Goal: Task Accomplishment & Management: Use online tool/utility

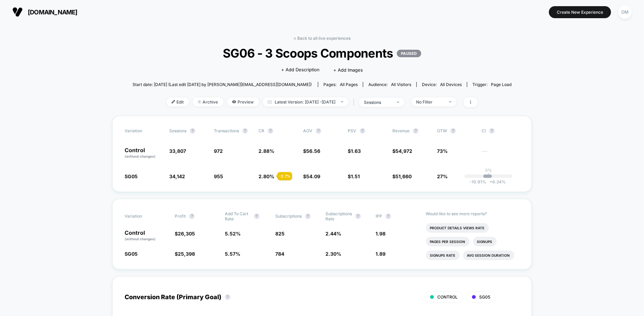
click at [307, 41] on div "< Back to all live experiences SG06 - 3 Scoops Components PAUSED Click to edit …" at bounding box center [321, 76] width 379 height 80
click at [312, 37] on link "< Back to all live experiences" at bounding box center [321, 38] width 57 height 5
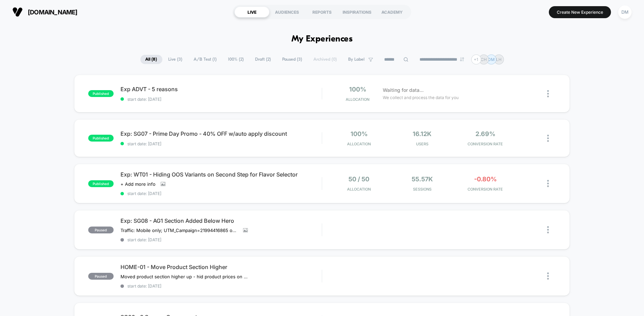
click at [578, 10] on button "Create New Experience" at bounding box center [580, 12] width 62 height 12
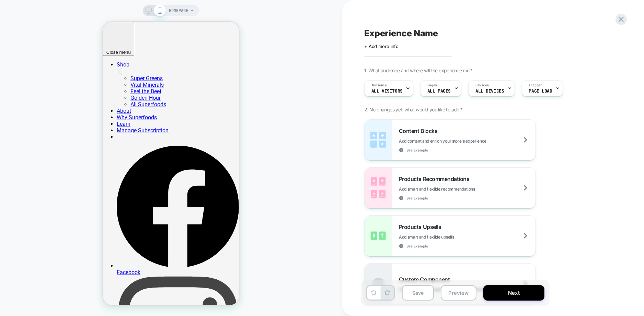
click at [180, 9] on span "HOMEPAGE" at bounding box center [178, 10] width 19 height 11
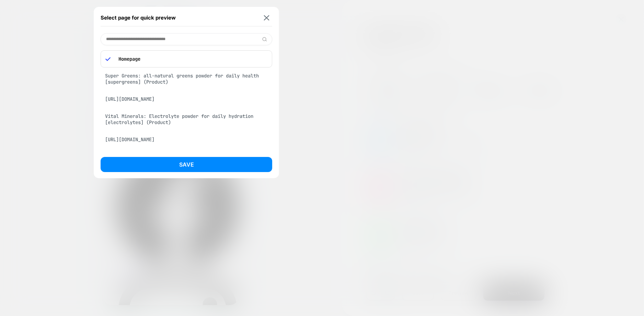
click at [167, 81] on div "Super Greens: all-natural greens powder for daily health [supergreens] (Product)" at bounding box center [187, 78] width 172 height 19
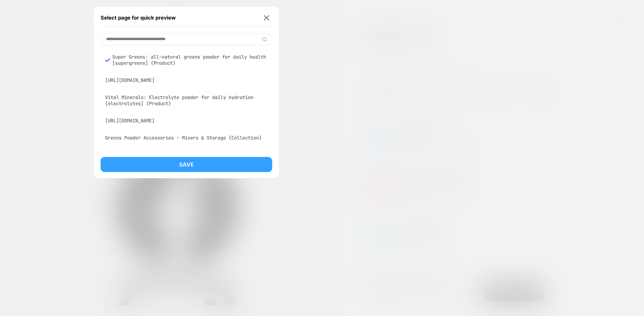
click at [172, 167] on button "Save" at bounding box center [187, 164] width 172 height 15
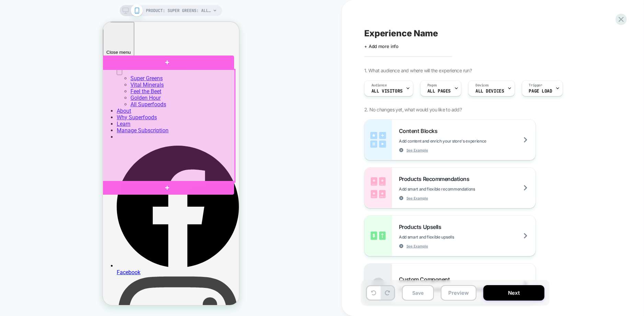
click at [200, 159] on div at bounding box center [168, 125] width 134 height 113
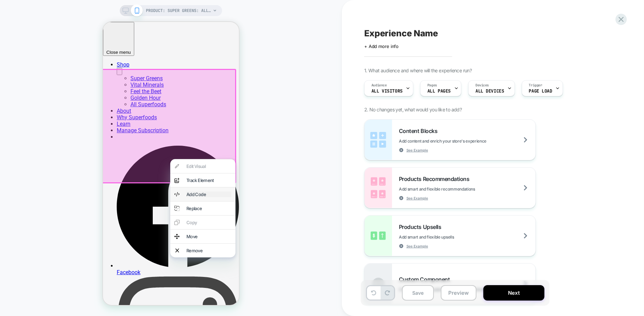
click at [201, 197] on div "Add Code" at bounding box center [208, 193] width 45 height 5
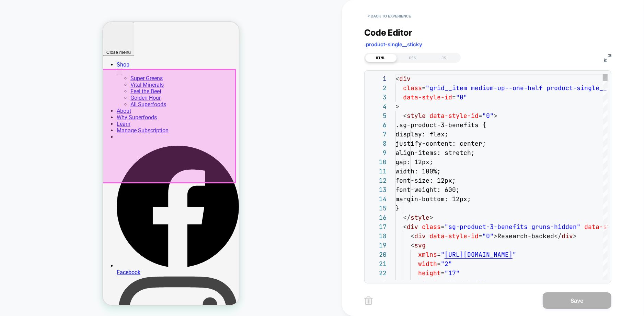
scroll to position [93, 0]
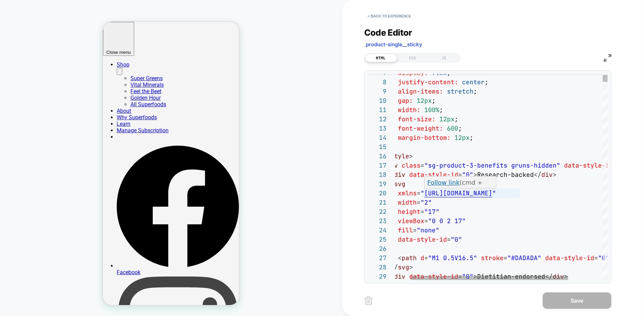
type textarea "**********"
click at [379, 14] on button "< Back to experience" at bounding box center [389, 16] width 50 height 11
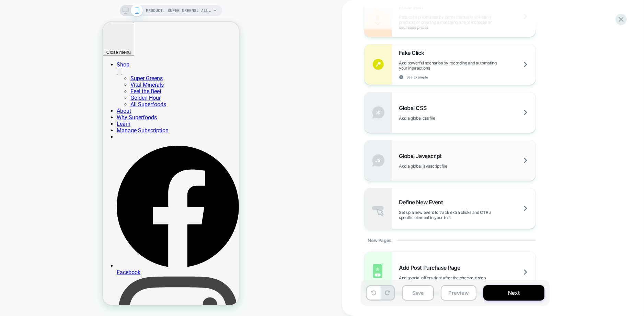
scroll to position [421, 0]
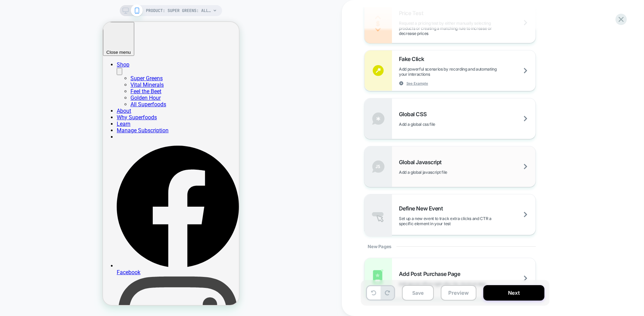
click at [417, 163] on span "Global Javascript" at bounding box center [422, 162] width 46 height 7
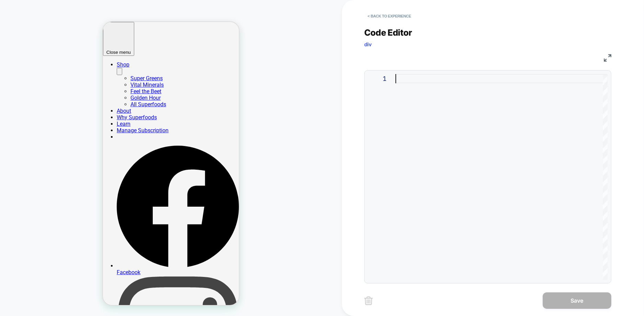
click at [422, 100] on div at bounding box center [501, 177] width 212 height 206
type textarea "**********"
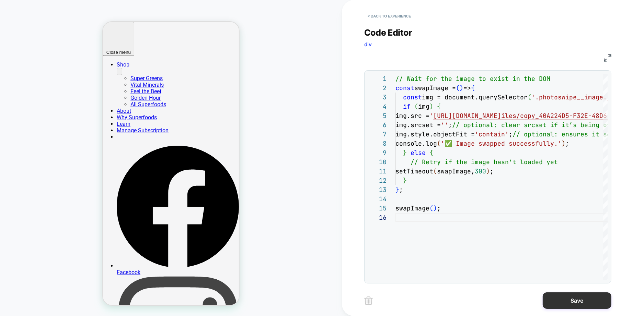
click at [560, 297] on button "Save" at bounding box center [576, 301] width 69 height 16
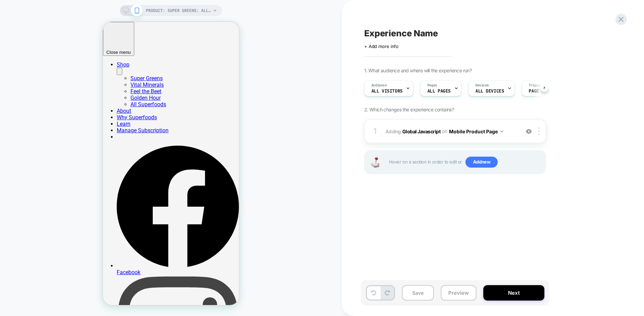
scroll to position [0, 0]
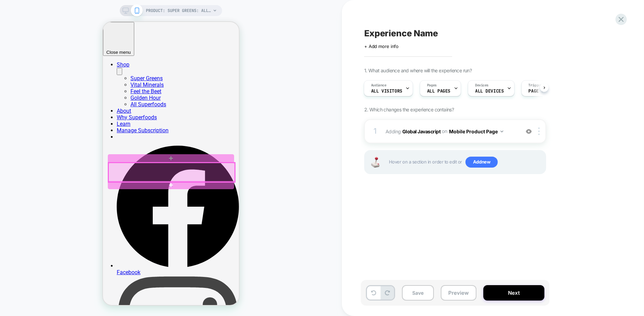
click at [140, 170] on div at bounding box center [171, 172] width 126 height 19
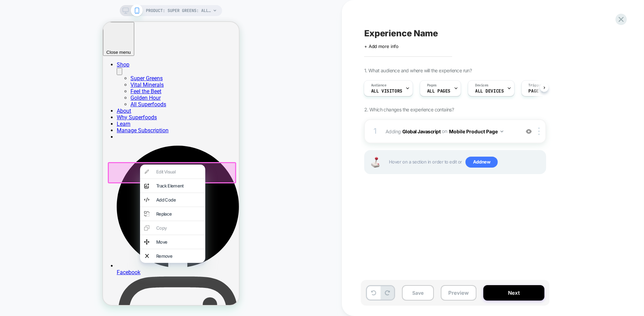
click at [128, 173] on div at bounding box center [171, 172] width 128 height 21
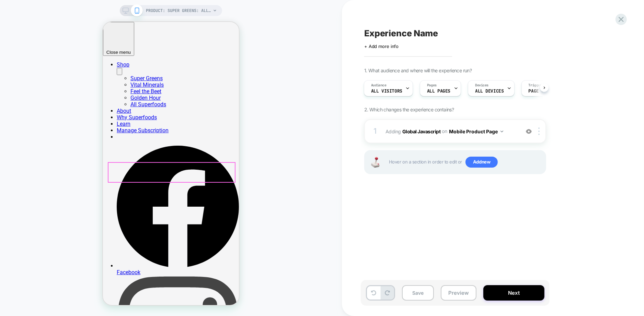
click at [132, 172] on div at bounding box center [171, 172] width 126 height 19
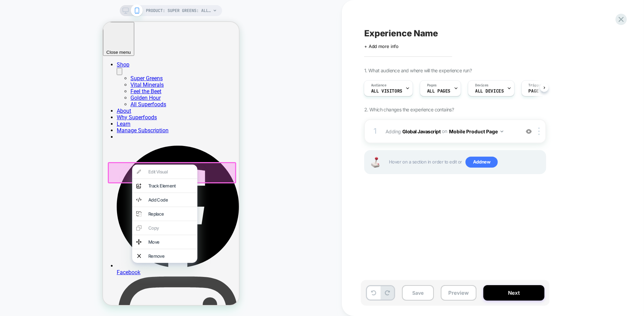
click at [98, 177] on div "PRODUCT: Super Greens: all-natural greens powder for daily health [supergreens]…" at bounding box center [171, 158] width 342 height 303
click at [317, 135] on div "PRODUCT: Super Greens: all-natural greens powder for daily health [supergreens]…" at bounding box center [171, 158] width 342 height 303
click at [480, 136] on button "Mobile Product Page" at bounding box center [476, 132] width 54 height 10
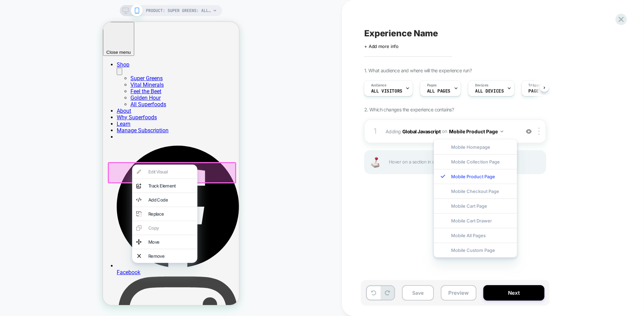
click at [566, 166] on div "1. What audience and where will the experience run? Audience All Visitors Pages…" at bounding box center [489, 130] width 250 height 124
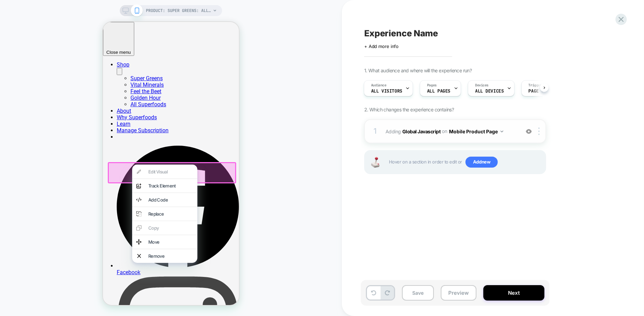
click at [514, 133] on span "Adding Global Javascript on Mobile Product Page" at bounding box center [450, 132] width 131 height 10
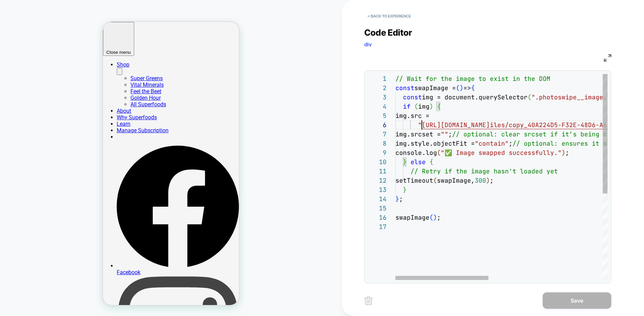
scroll to position [46, 74]
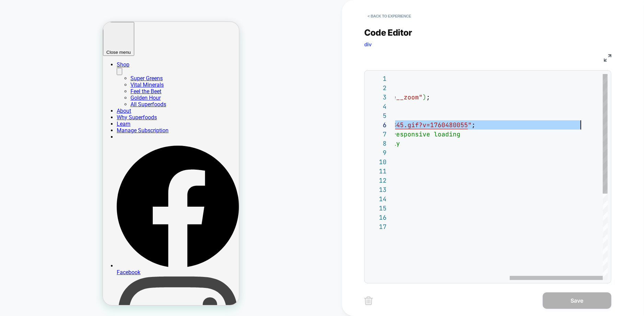
drag, startPoint x: 422, startPoint y: 126, endPoint x: 579, endPoint y: 125, distance: 157.1
click at [579, 125] on div "// Wait for the image to exist in the DOM const swapImage = ( ) => { const img …" at bounding box center [372, 251] width 472 height 354
type textarea "**********"
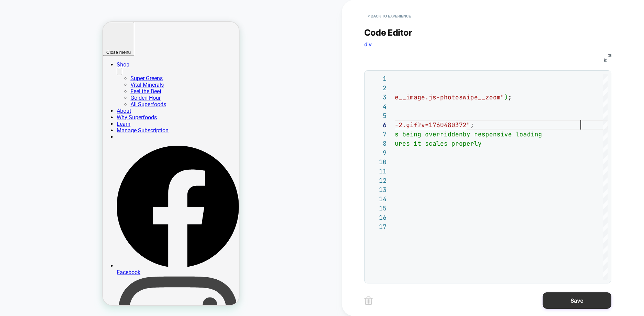
click at [558, 297] on button "Save" at bounding box center [576, 301] width 69 height 16
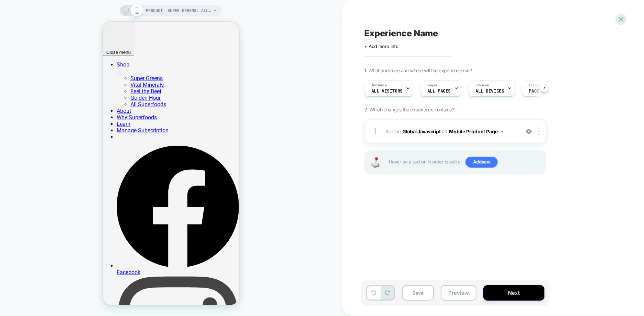
scroll to position [0, 0]
click at [512, 134] on span "Adding Global Javascript on Mobile Product Page" at bounding box center [450, 132] width 131 height 10
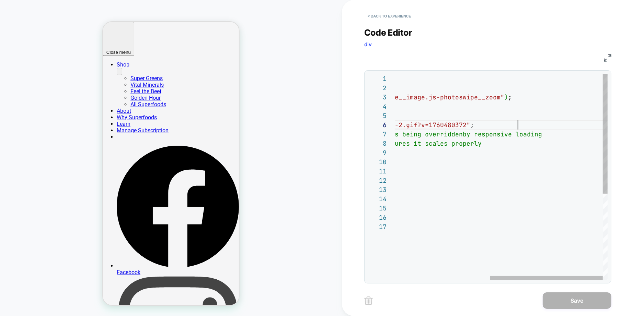
scroll to position [46, 300]
click at [517, 126] on div "// Wait for the image to exist in the DOM const swapImage = ( ) => { const img …" at bounding box center [412, 251] width 390 height 354
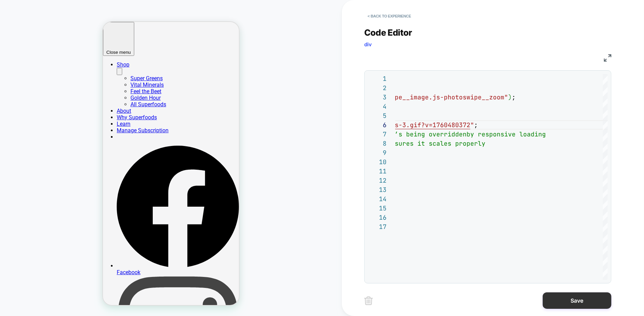
type textarea "**********"
click at [570, 298] on button "Save" at bounding box center [576, 301] width 69 height 16
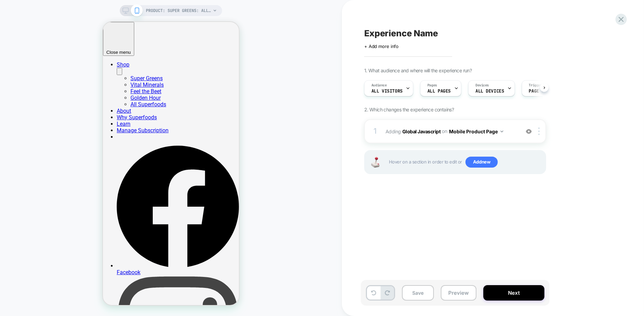
scroll to position [0, 0]
click at [521, 227] on div "Experience Name Click to edit experience details + Add more info 1. What audien…" at bounding box center [489, 158] width 257 height 303
click at [414, 296] on button "Save" at bounding box center [418, 292] width 32 height 15
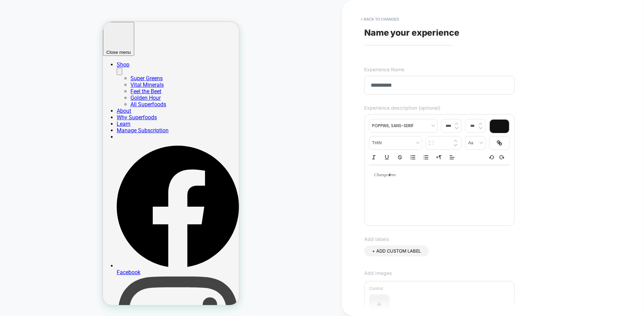
type input "**********"
click at [356, 137] on div "**********" at bounding box center [493, 158] width 302 height 316
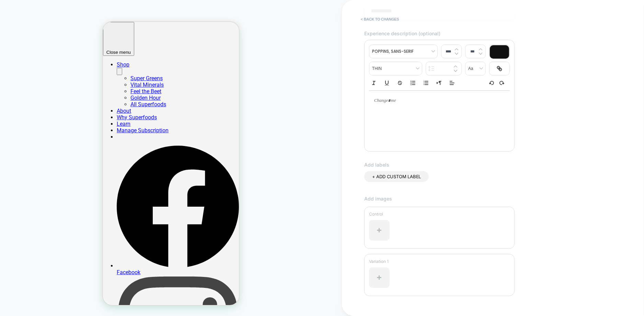
scroll to position [120, 0]
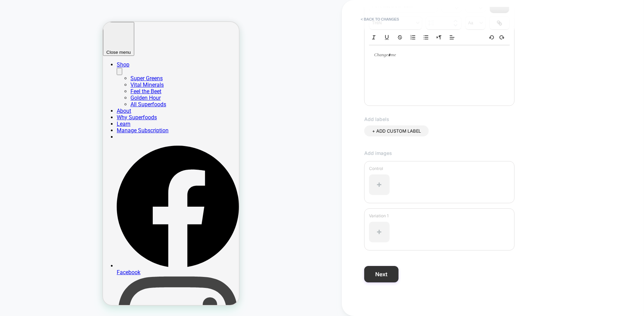
click at [379, 277] on button "Next" at bounding box center [381, 274] width 34 height 16
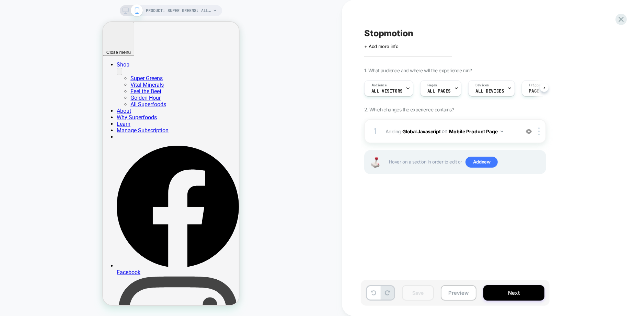
scroll to position [0, 0]
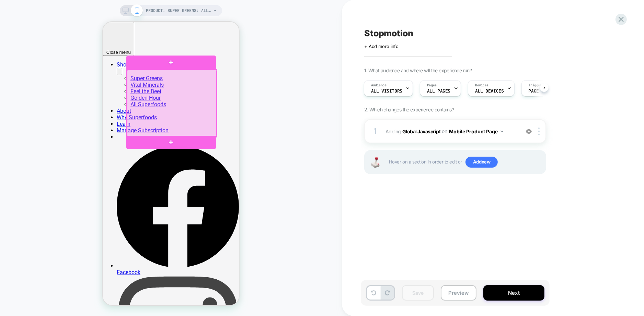
click at [209, 120] on div at bounding box center [172, 102] width 90 height 67
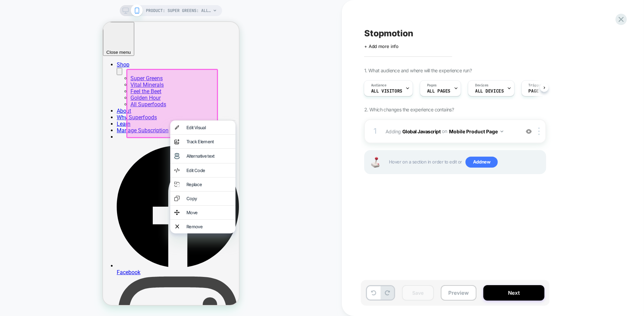
click at [277, 109] on div "PRODUCT: Super Greens: all-natural greens powder for daily health [supergreens]…" at bounding box center [171, 158] width 342 height 303
click at [219, 127] on div "Edit Visual" at bounding box center [208, 127] width 45 height 5
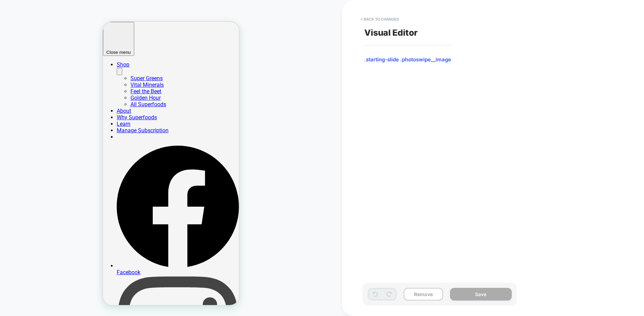
click at [395, 59] on span ".starting-slide .photoswipe__image" at bounding box center [439, 59] width 150 height 7
click at [385, 18] on button "< Back to changes" at bounding box center [379, 19] width 45 height 11
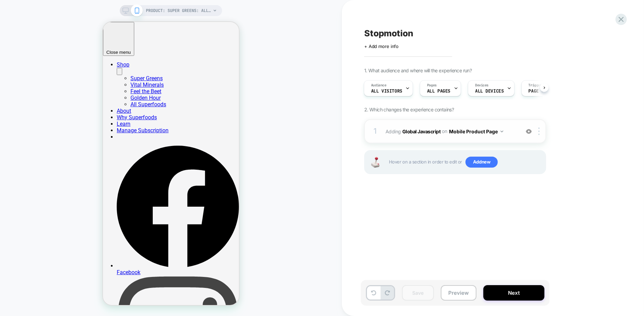
click at [513, 132] on span "Adding Global Javascript on Mobile Product Page" at bounding box center [450, 132] width 131 height 10
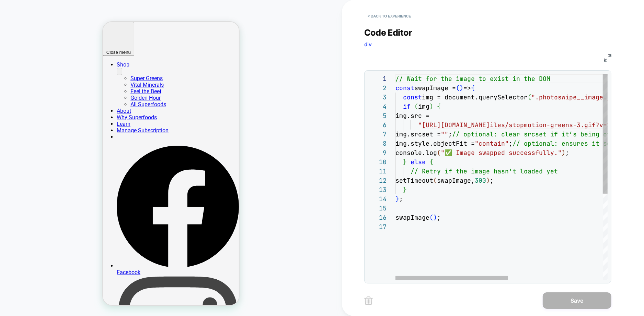
scroll to position [37, 0]
click at [455, 207] on div "// Wait for the image to exist in the DOM const swapImage = ( ) => { const img …" at bounding box center [590, 251] width 390 height 354
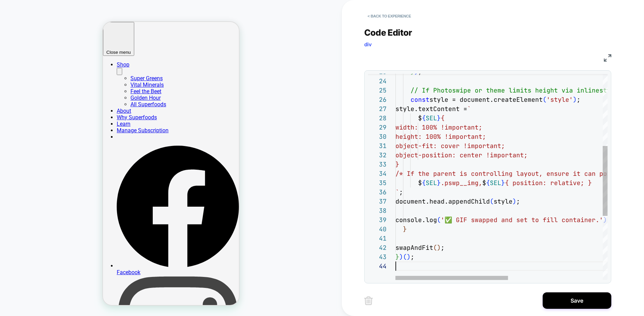
scroll to position [28, 0]
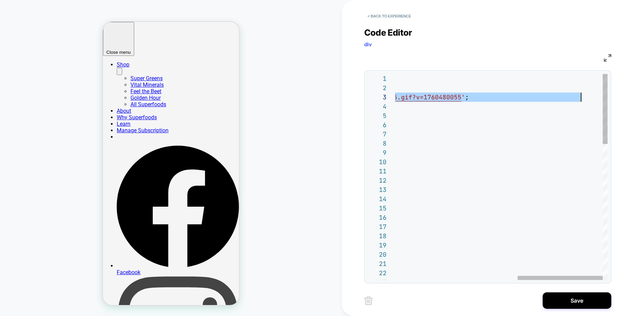
drag, startPoint x: 434, startPoint y: 99, endPoint x: 582, endPoint y: 94, distance: 147.6
type textarea "**********"
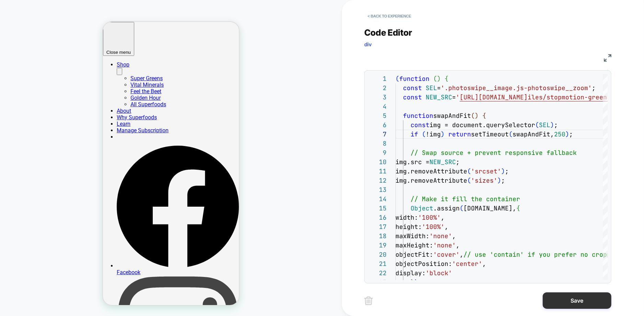
click at [569, 298] on button "Save" at bounding box center [576, 301] width 69 height 16
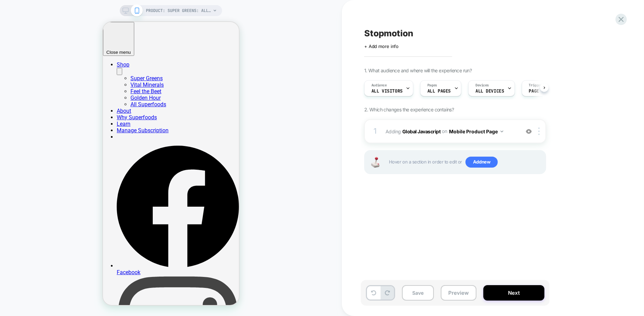
scroll to position [0, 0]
click at [466, 242] on div "Stopmotion Click to edit experience details + Add more info 1. What audience an…" at bounding box center [489, 158] width 257 height 303
click at [423, 293] on button "Save" at bounding box center [418, 292] width 32 height 15
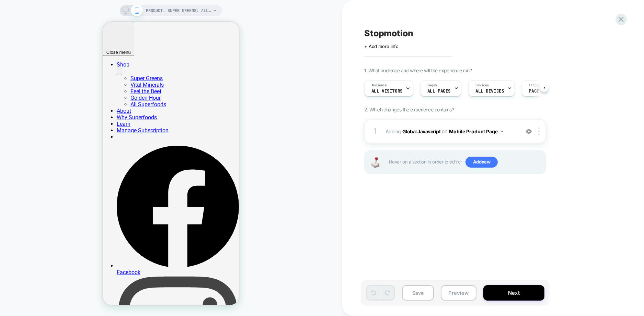
scroll to position [0, 0]
click at [512, 134] on span "Adding Global Javascript on Mobile Product Page" at bounding box center [450, 132] width 131 height 10
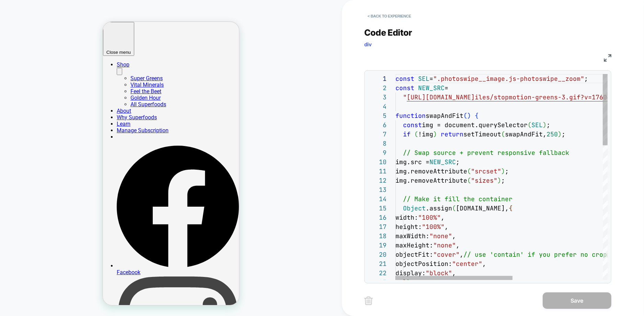
scroll to position [65, 0]
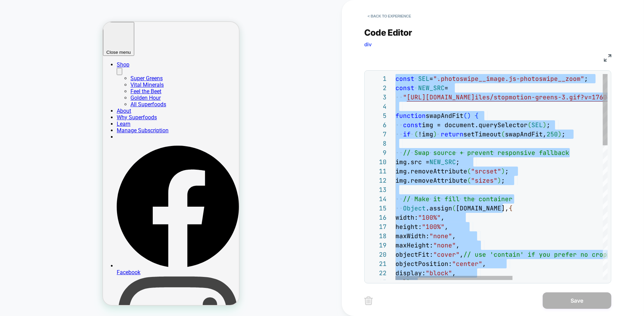
type textarea "**********"
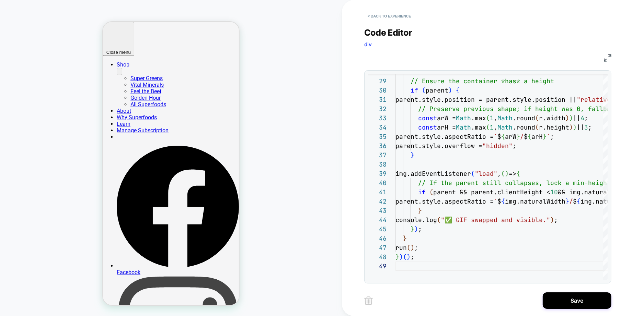
click at [471, 59] on div "JS" at bounding box center [487, 57] width 247 height 12
click at [574, 296] on button "Save" at bounding box center [576, 301] width 69 height 16
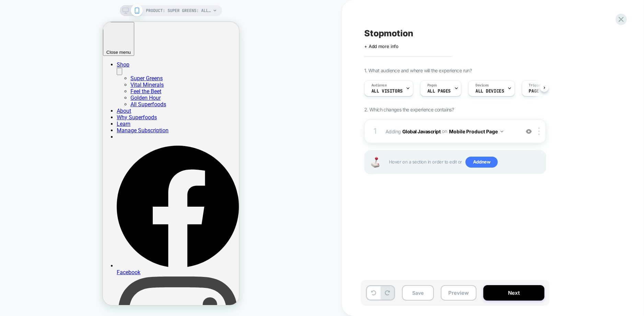
scroll to position [0, 0]
click at [430, 231] on div "Stopmotion Click to edit experience details + Add more info 1. What audience an…" at bounding box center [489, 158] width 257 height 303
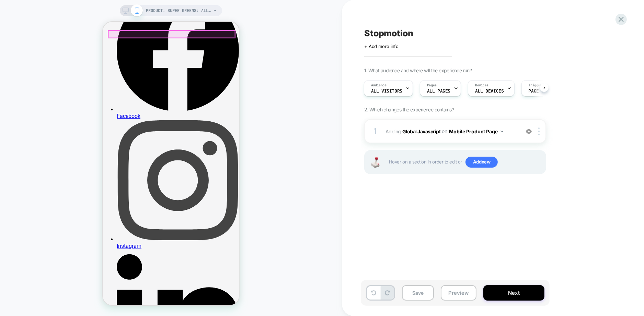
scroll to position [0, 0]
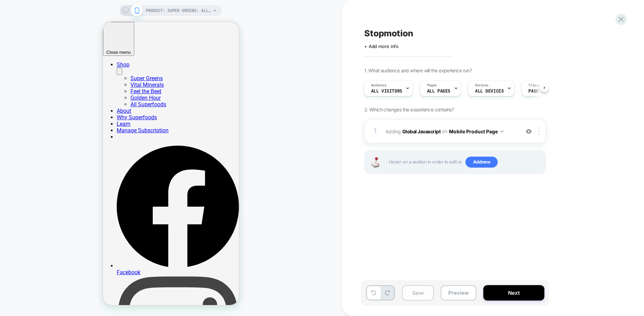
click at [423, 292] on button "Save" at bounding box center [418, 292] width 32 height 15
click at [491, 198] on div "Stopmotion Click to edit experience details + Add more info 1. What audience an…" at bounding box center [489, 158] width 257 height 303
click at [529, 134] on img at bounding box center [529, 132] width 6 height 6
click at [529, 131] on img at bounding box center [529, 132] width 6 height 6
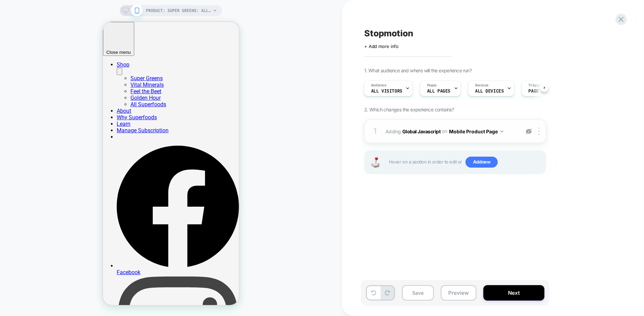
click at [528, 131] on img at bounding box center [529, 132] width 6 height 6
click at [511, 135] on span "Adding Global Javascript on Mobile Product Page" at bounding box center [450, 132] width 131 height 10
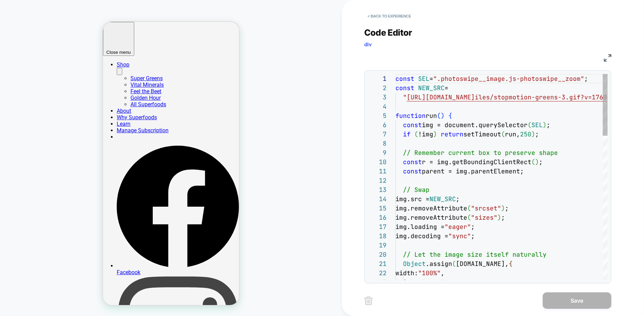
scroll to position [93, 0]
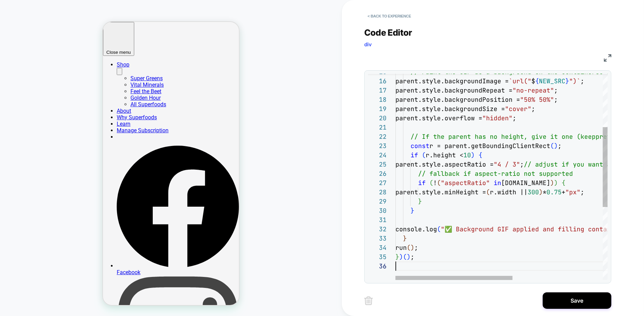
scroll to position [46, 0]
click at [359, 181] on div "< Back to experience Code Editor div JS 15 16 17 18 19 20 21 22 23 24 25 26 27 …" at bounding box center [493, 158] width 302 height 316
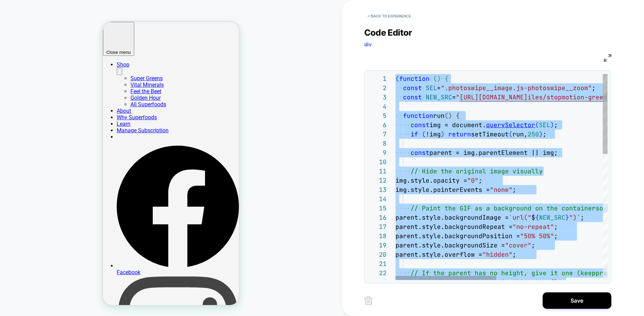
type textarea "**********"
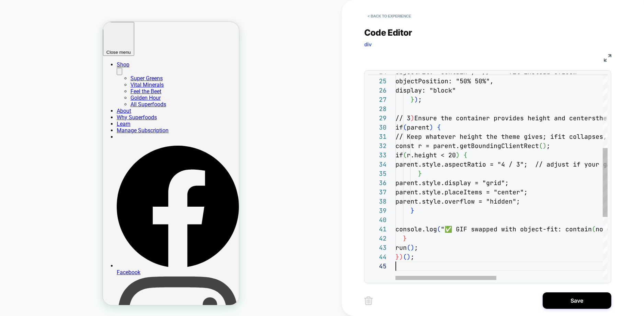
scroll to position [37, 0]
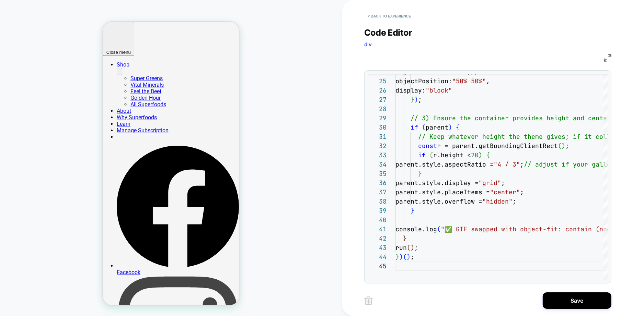
click at [363, 111] on div "< Back to experience Code Editor div JS 24 25 26 27 28 29 30 31 32 33 34 35 36 …" at bounding box center [493, 158] width 302 height 316
click at [386, 60] on div "JS" at bounding box center [381, 58] width 32 height 8
click at [563, 295] on button "Save" at bounding box center [576, 301] width 69 height 16
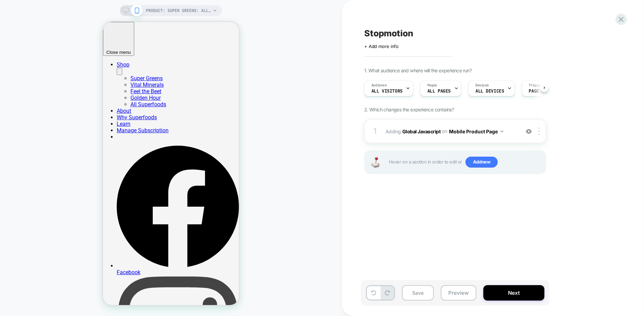
scroll to position [0, 0]
click at [417, 223] on div "Stopmotion Click to edit experience details + Add more info 1. What audience an…" at bounding box center [489, 158] width 257 height 303
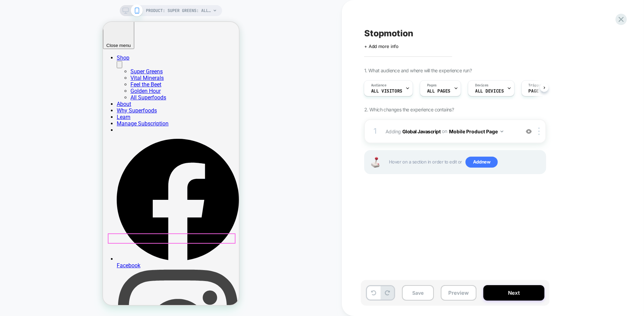
scroll to position [0, 0]
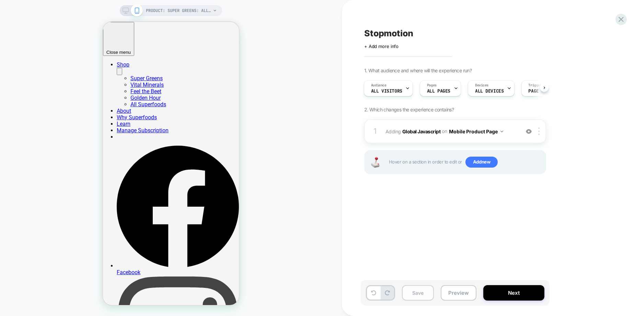
click at [422, 295] on button "Save" at bounding box center [418, 292] width 32 height 15
click at [455, 290] on button "Preview" at bounding box center [459, 292] width 36 height 15
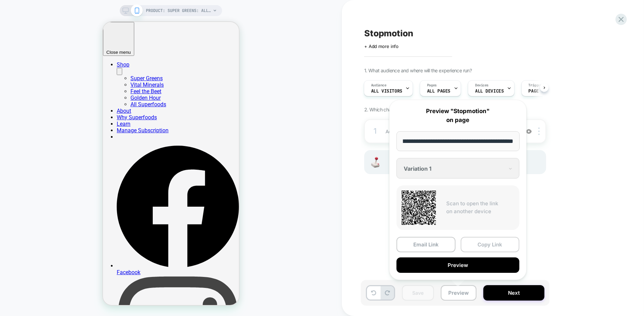
scroll to position [0, 0]
click at [478, 243] on button "Copy Link" at bounding box center [489, 244] width 59 height 15
